Goal: Information Seeking & Learning: Learn about a topic

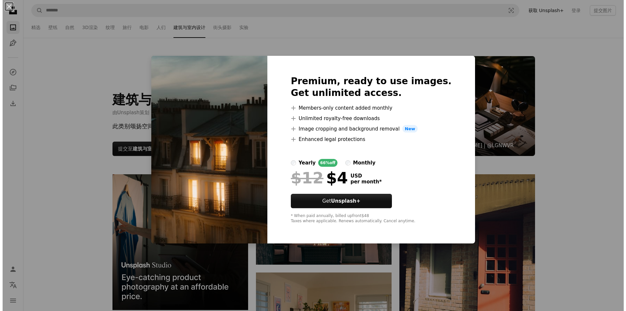
scroll to position [326, 0]
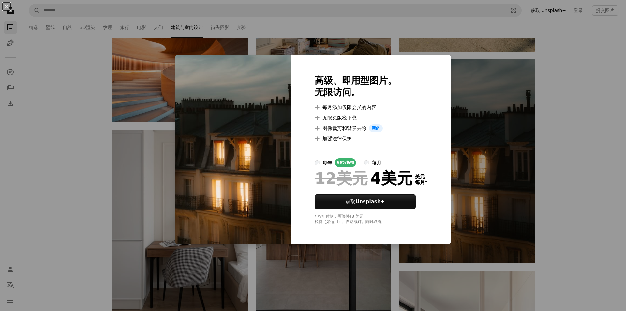
click at [480, 115] on div "An X shape 高级、即用型图片。 无限访问。 A plus sign 每月添加仅限会员的内容 A plus sign 无限免版税下载 A plus s…" at bounding box center [313, 155] width 626 height 311
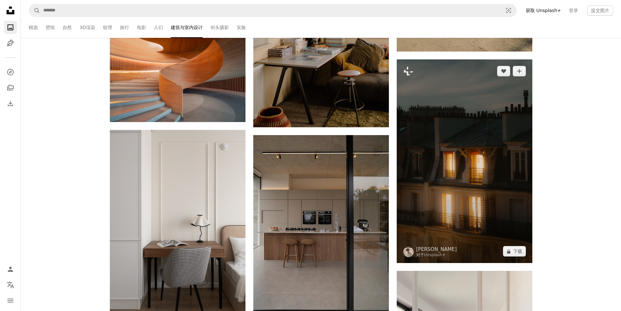
click at [471, 158] on img at bounding box center [465, 161] width 136 height 204
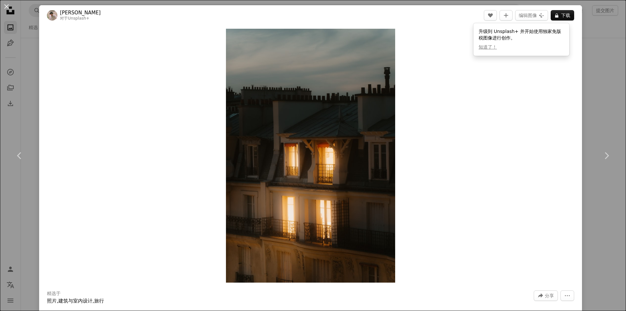
click at [457, 99] on div "Zoom in" at bounding box center [310, 155] width 543 height 260
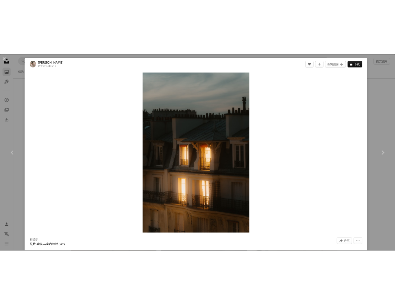
scroll to position [290, 0]
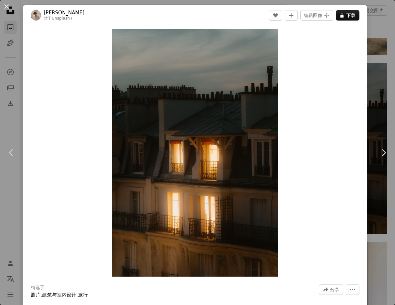
click at [9, 6] on button "An X shape" at bounding box center [7, 7] width 8 height 8
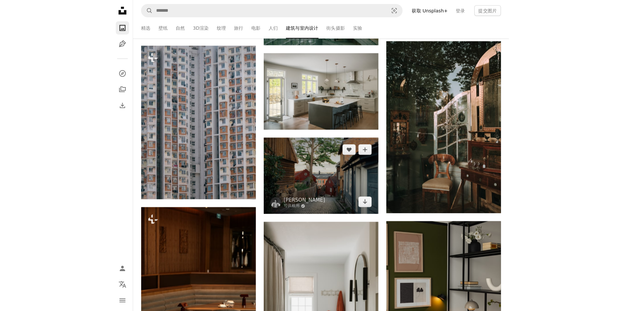
scroll to position [1533, 0]
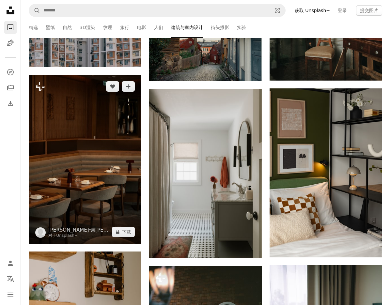
click at [87, 153] on img at bounding box center [85, 159] width 113 height 169
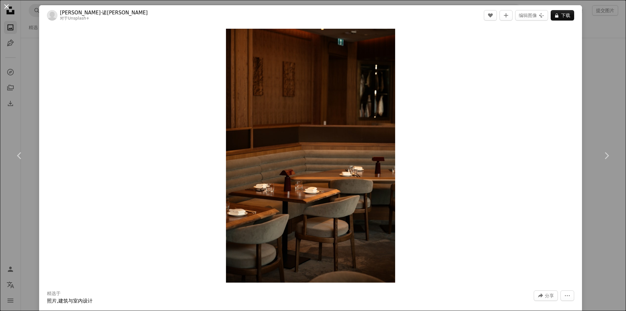
click at [7, 6] on button "An X shape" at bounding box center [7, 7] width 8 height 8
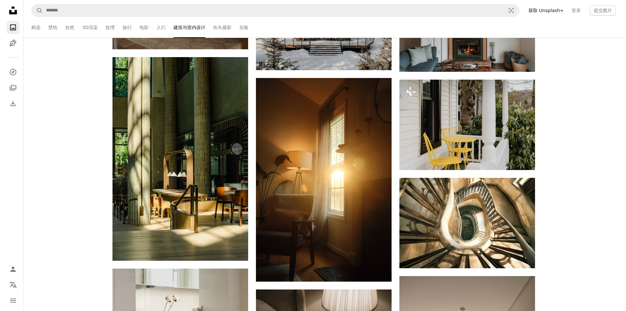
scroll to position [3947, 0]
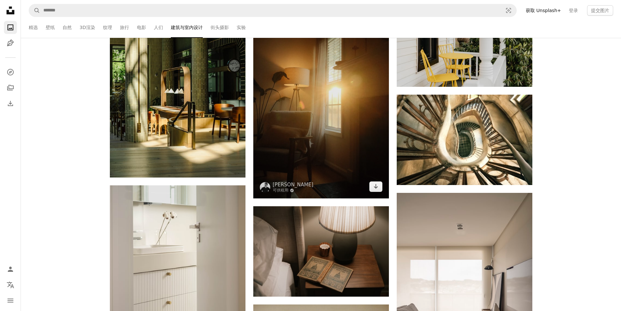
click at [342, 118] on img at bounding box center [321, 97] width 136 height 204
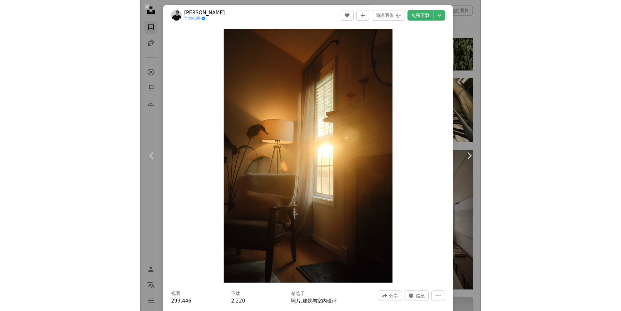
scroll to position [3947, 0]
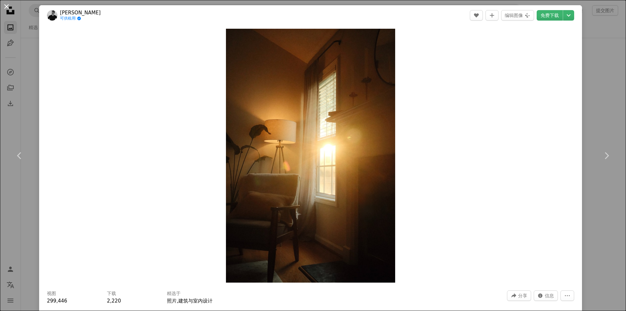
click at [4, 10] on button "An X shape" at bounding box center [7, 7] width 8 height 8
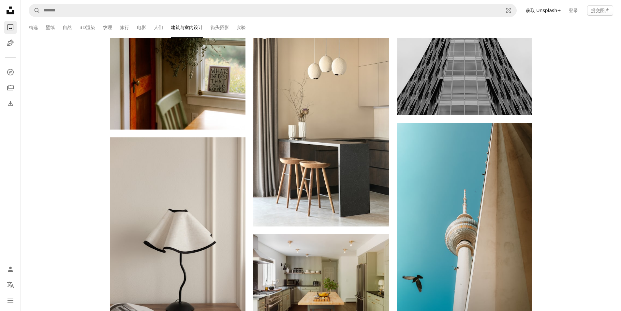
scroll to position [7666, 0]
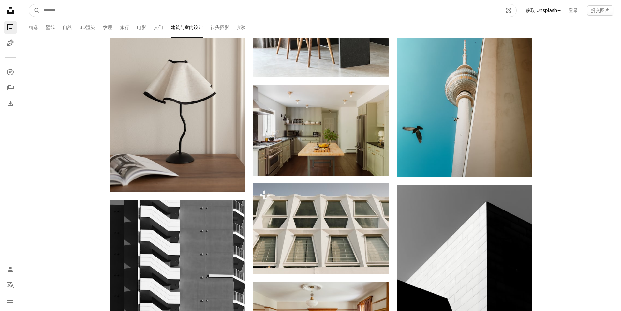
click at [165, 11] on input "在全站范围内查找视觉效果" at bounding box center [270, 10] width 461 height 12
type input "*"
click at [29, 4] on button "A magnifying glass" at bounding box center [34, 10] width 11 height 12
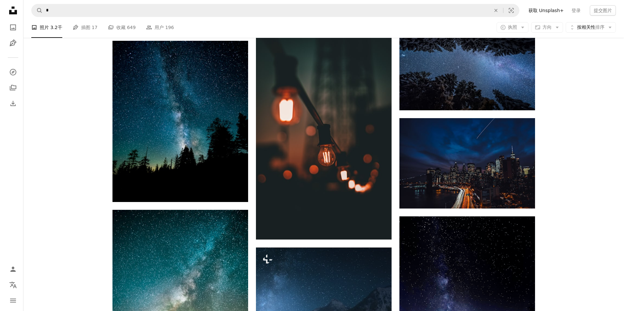
scroll to position [652, 0]
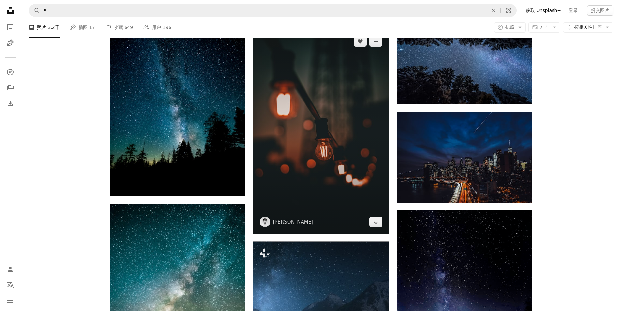
click at [331, 138] on img at bounding box center [321, 132] width 136 height 204
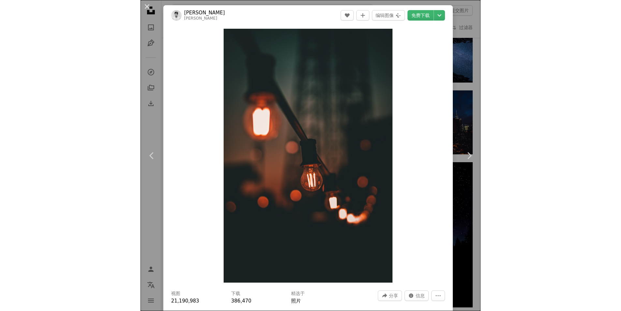
scroll to position [652, 0]
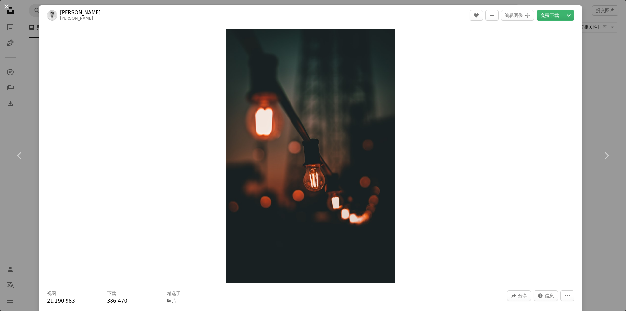
click at [6, 6] on button "An X shape" at bounding box center [7, 7] width 8 height 8
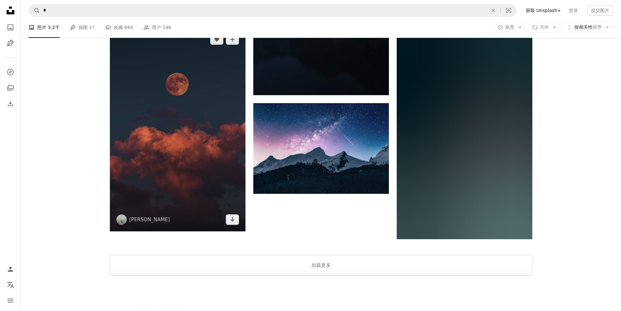
scroll to position [1007, 0]
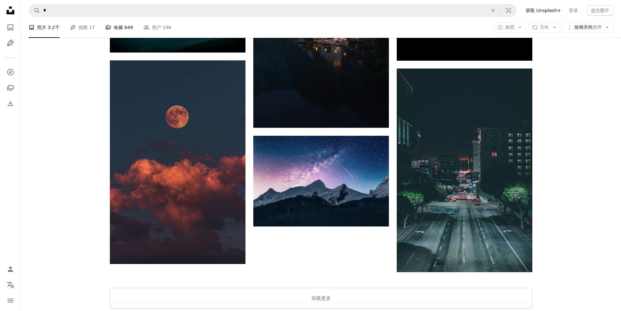
click at [114, 25] on font "收藏" at bounding box center [118, 27] width 9 height 5
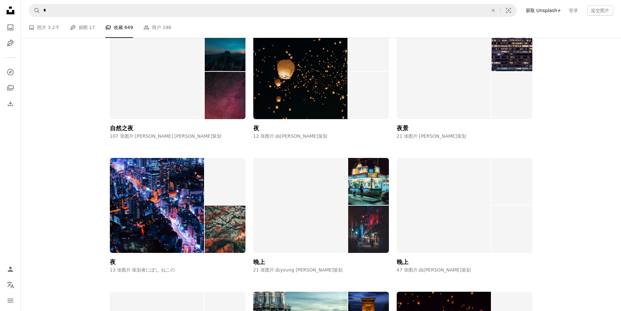
scroll to position [489, 0]
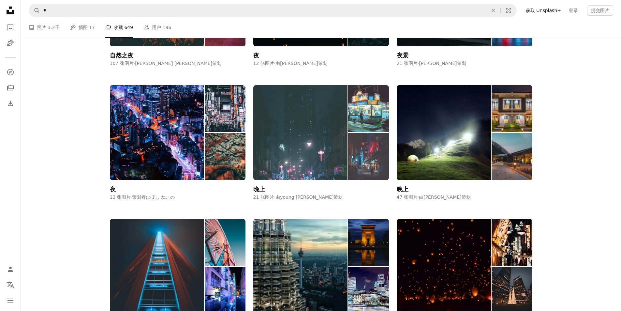
click at [295, 129] on img at bounding box center [300, 132] width 95 height 95
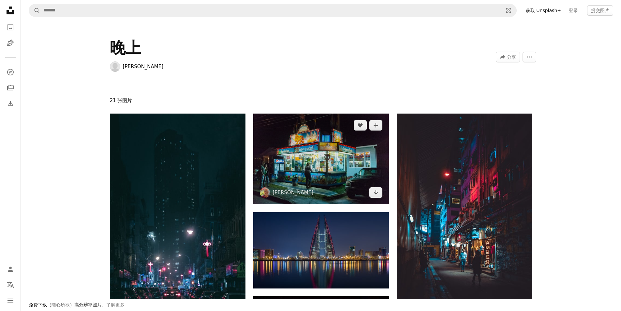
click at [319, 162] on img at bounding box center [321, 159] width 136 height 91
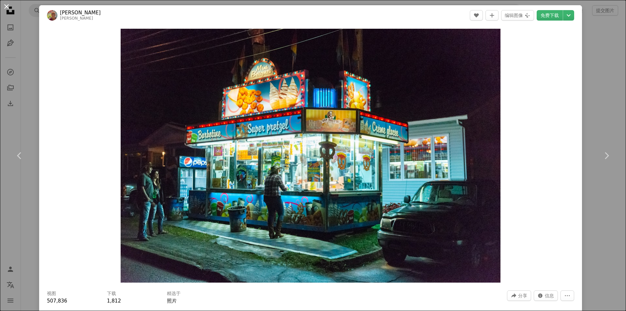
click at [3, 6] on button "An X shape" at bounding box center [7, 7] width 8 height 8
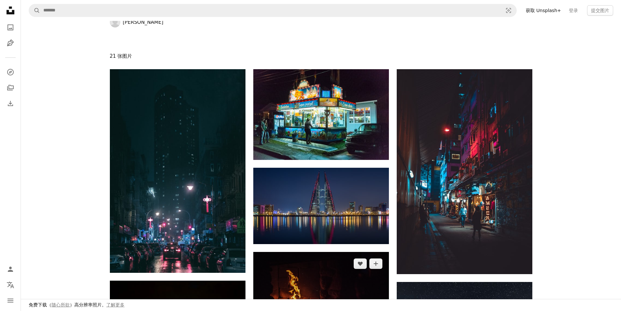
scroll to position [130, 0]
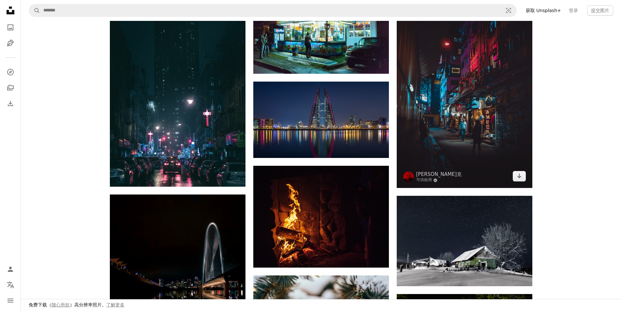
click at [456, 99] on img at bounding box center [465, 85] width 136 height 205
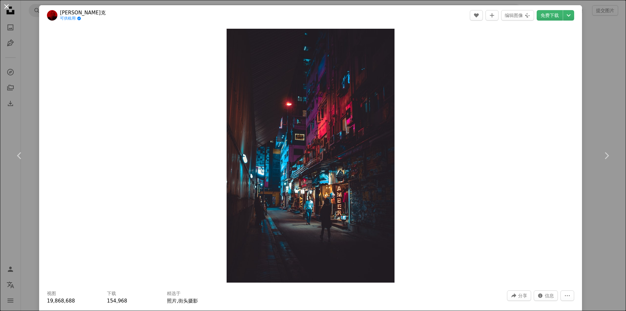
click at [8, 9] on button "An X shape" at bounding box center [7, 7] width 8 height 8
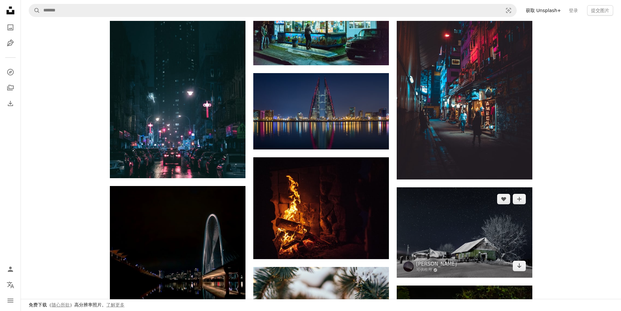
scroll to position [228, 0]
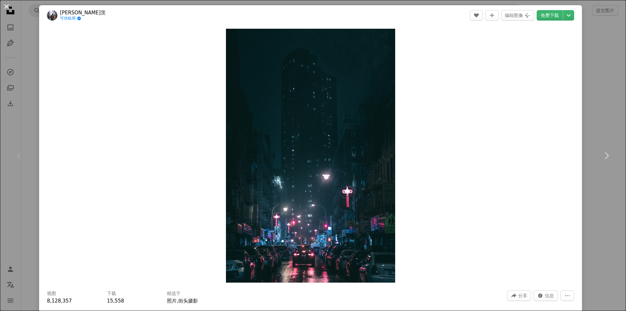
click at [8, 6] on button "An X shape" at bounding box center [7, 7] width 8 height 8
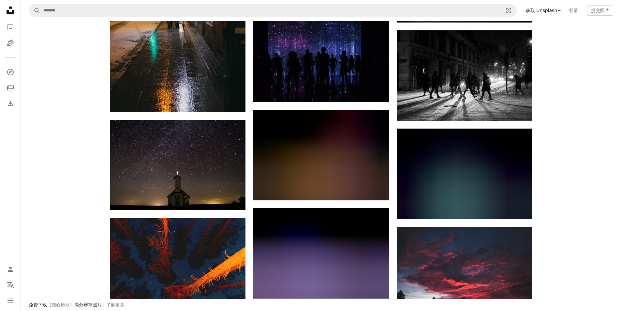
scroll to position [555, 0]
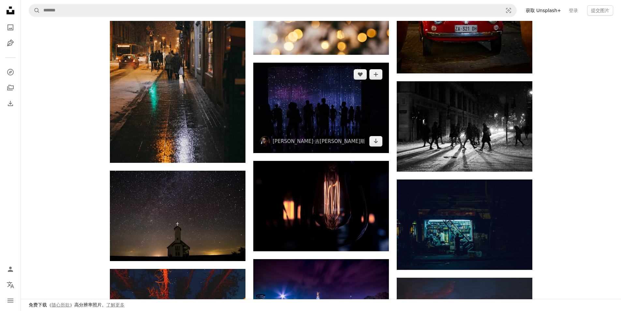
click at [326, 100] on img at bounding box center [321, 108] width 136 height 90
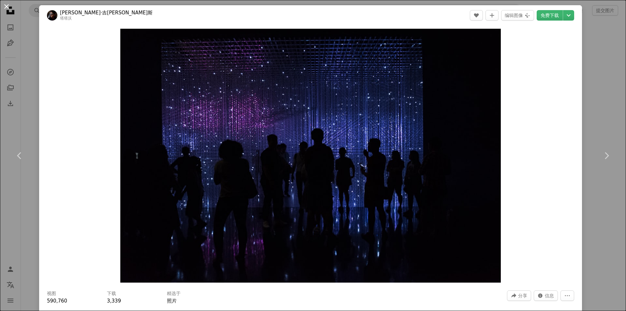
click at [8, 7] on button "An X shape" at bounding box center [7, 7] width 8 height 8
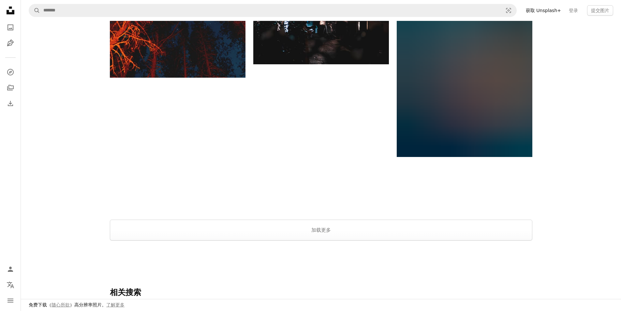
scroll to position [1011, 0]
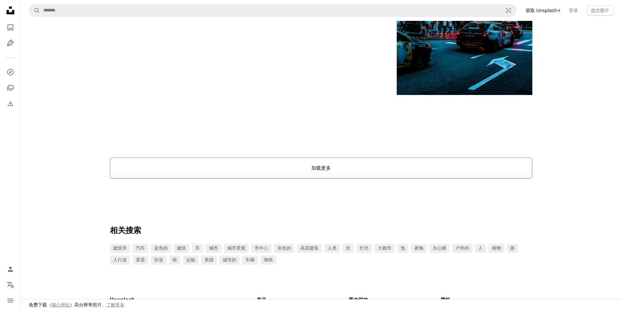
click at [330, 166] on font "加载更多" at bounding box center [322, 168] width 20 height 6
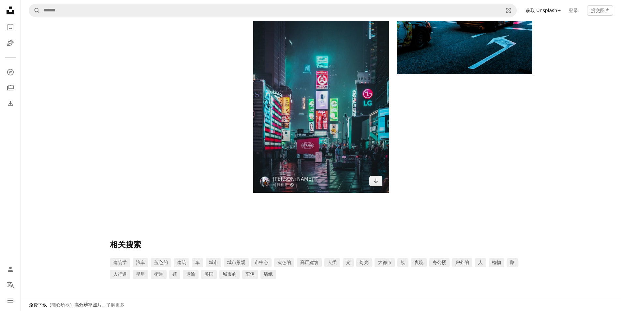
scroll to position [1076, 0]
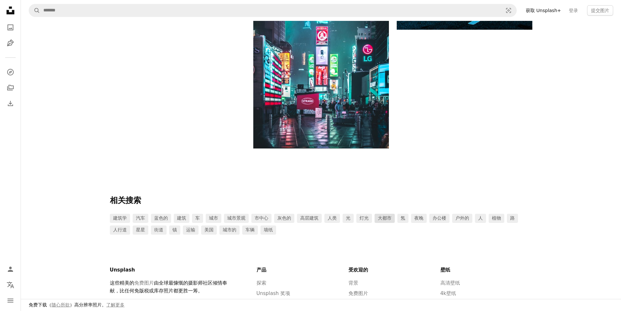
click at [380, 217] on font "大都市" at bounding box center [385, 217] width 14 height 5
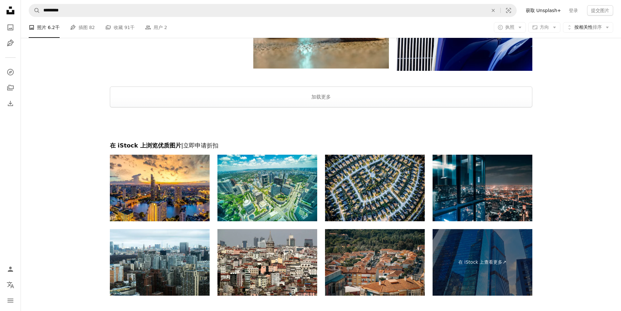
scroll to position [1134, 0]
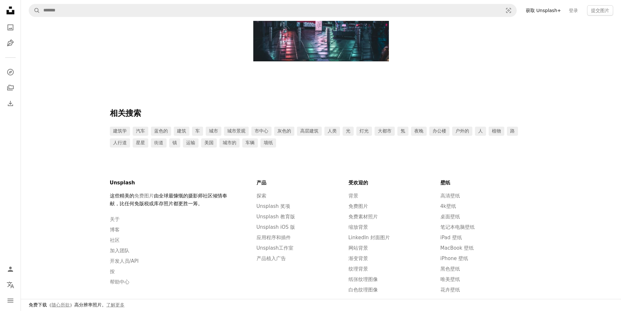
scroll to position [1104, 0]
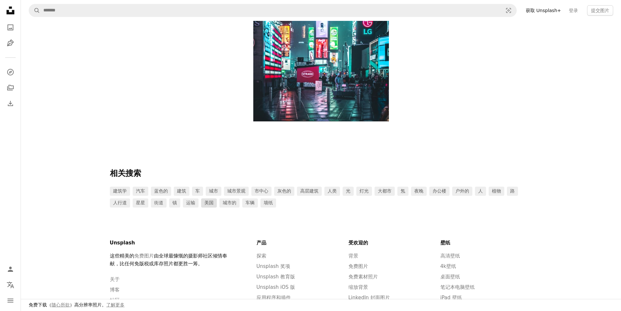
click at [210, 203] on font "美国" at bounding box center [209, 202] width 9 height 5
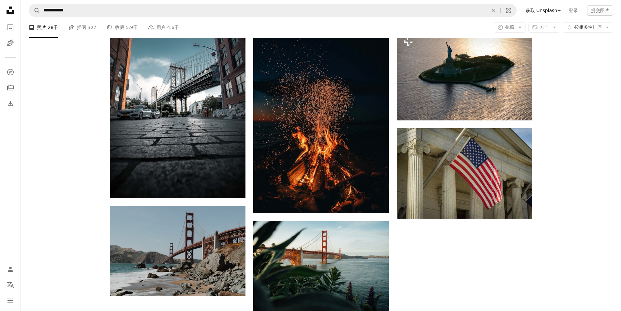
scroll to position [946, 0]
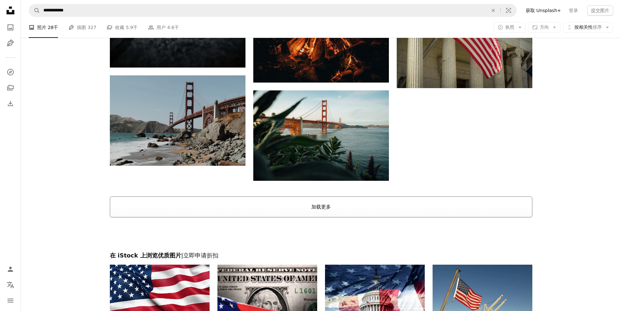
click at [344, 202] on button "加载更多" at bounding box center [321, 206] width 423 height 21
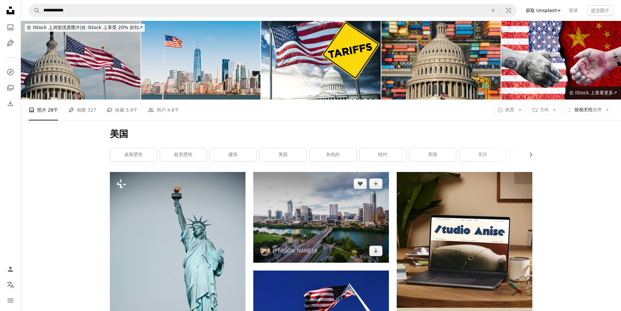
scroll to position [0, 0]
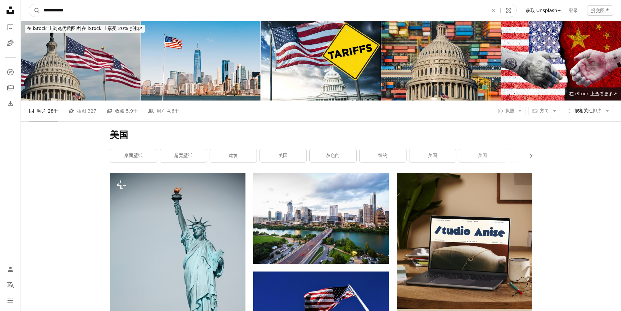
click at [152, 13] on input "**********" at bounding box center [263, 10] width 446 height 12
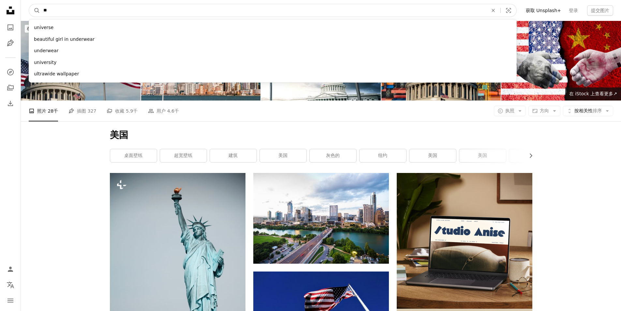
type input "*"
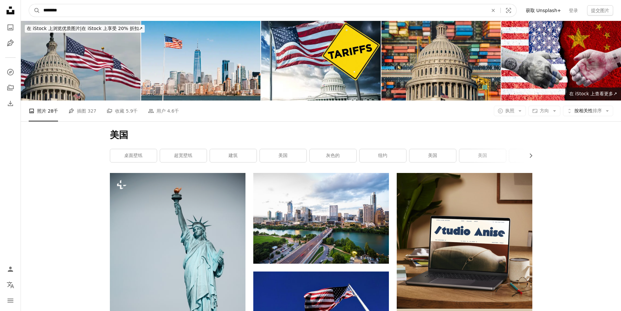
type input "****"
click button "A magnifying glass" at bounding box center [34, 10] width 11 height 12
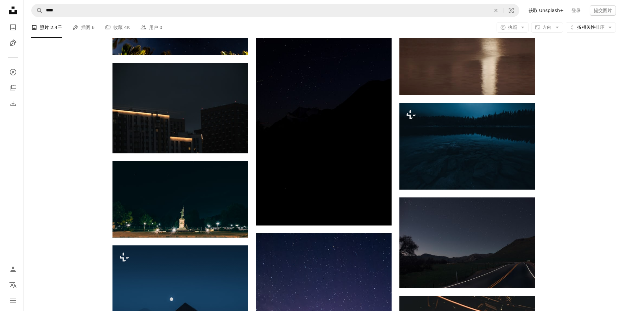
scroll to position [685, 0]
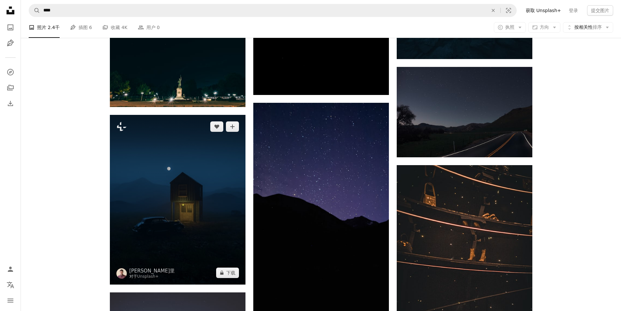
click at [135, 190] on img at bounding box center [178, 200] width 136 height 170
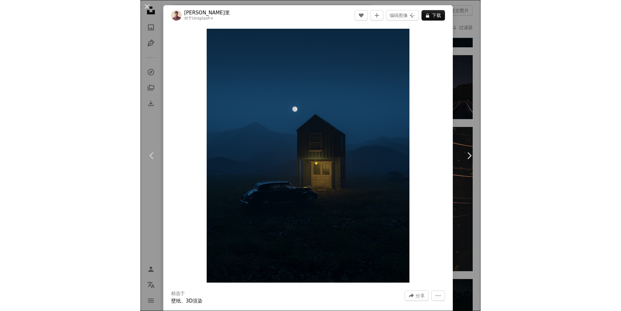
scroll to position [685, 0]
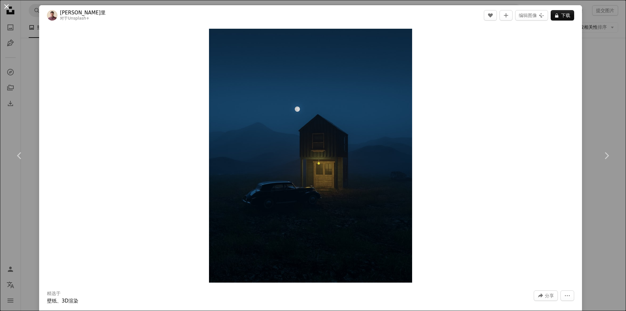
click at [8, 10] on button "An X shape" at bounding box center [7, 7] width 8 height 8
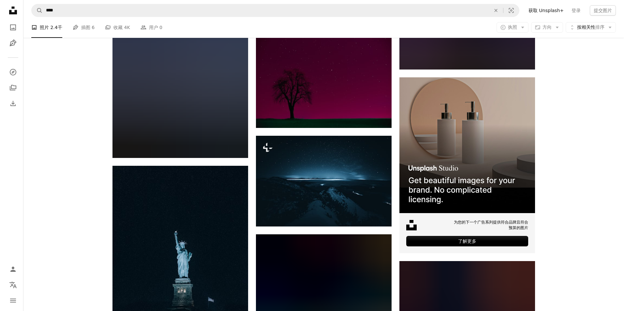
scroll to position [2088, 0]
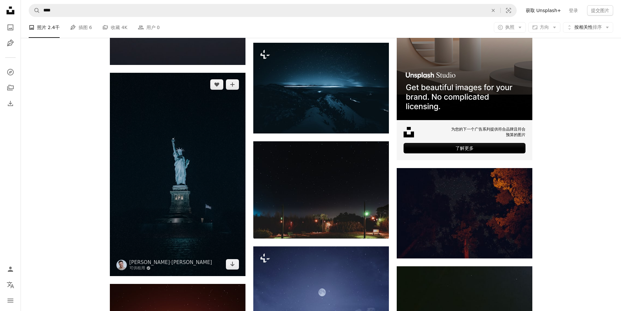
click at [187, 178] on img at bounding box center [178, 174] width 136 height 203
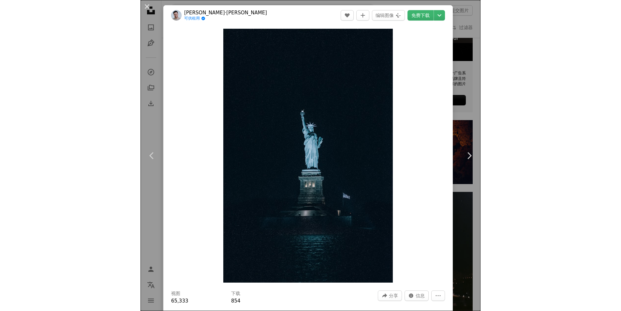
scroll to position [2088, 0]
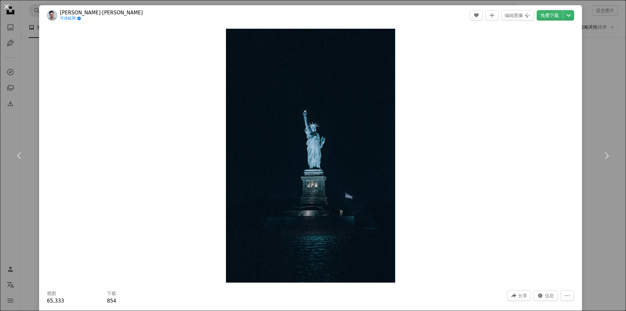
click at [8, 5] on button "An X shape" at bounding box center [7, 7] width 8 height 8
